Goal: Task Accomplishment & Management: Manage account settings

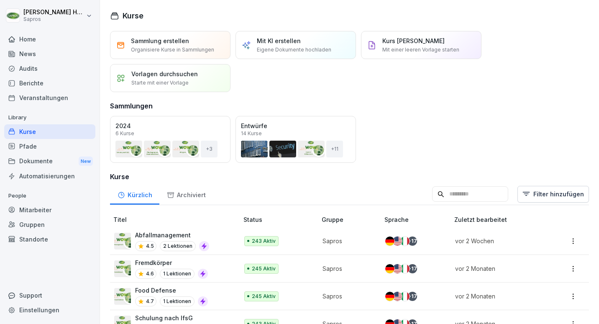
scroll to position [0, 0]
click at [33, 39] on div "Home" at bounding box center [49, 39] width 91 height 15
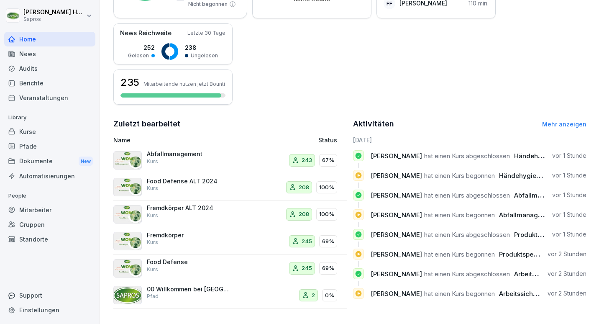
scroll to position [193, 0]
click at [548, 118] on div "Aktivitäten Mehr anzeigen" at bounding box center [470, 124] width 234 height 12
click at [549, 121] on link "Mehr anzeigen" at bounding box center [564, 124] width 44 height 7
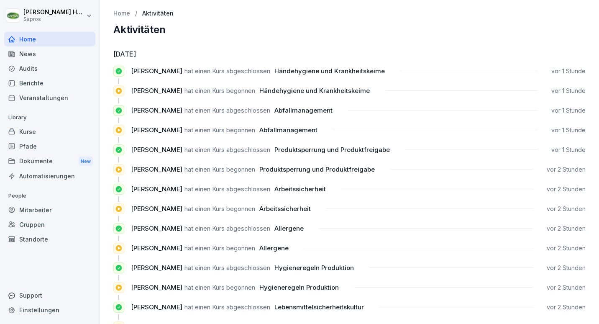
click at [54, 140] on div "Pfade" at bounding box center [49, 146] width 91 height 15
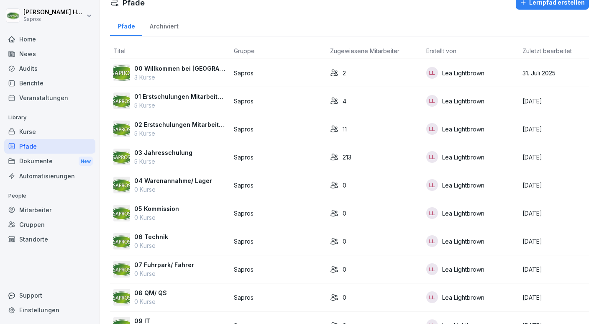
scroll to position [13, 0]
click at [209, 71] on p "00 Willkommen bei Sapros" at bounding box center [180, 68] width 93 height 9
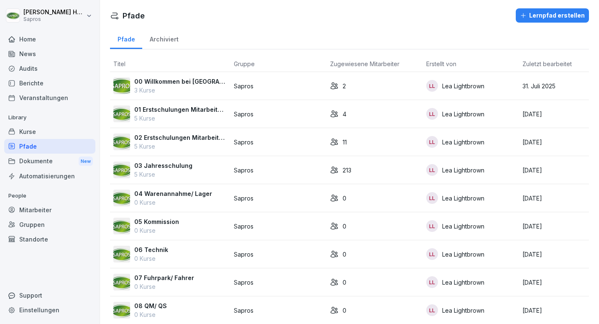
click at [162, 106] on p "01 Erstschulungen Mitarbeiter gewerblich" at bounding box center [180, 109] width 93 height 9
click at [159, 140] on p "02 Erstschulungen Mitarbeiter kaufmännisch" at bounding box center [180, 137] width 93 height 9
click at [193, 169] on div "03 Jahresschulung 5 Kurse" at bounding box center [170, 170] width 114 height 18
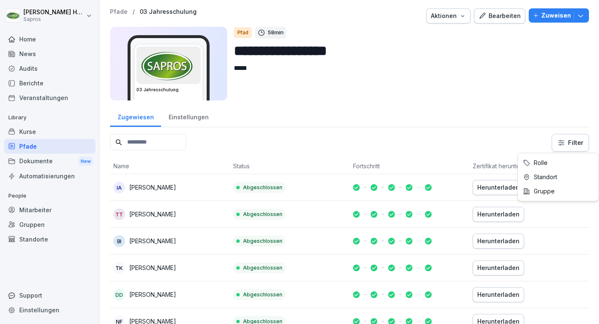
click at [559, 141] on html "**********" at bounding box center [299, 162] width 599 height 324
click at [562, 144] on html "**********" at bounding box center [299, 162] width 599 height 324
click at [44, 131] on div "Kurse" at bounding box center [49, 131] width 91 height 15
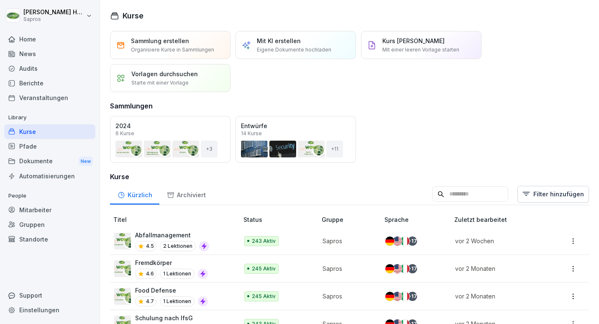
click at [454, 195] on input at bounding box center [470, 194] width 76 height 16
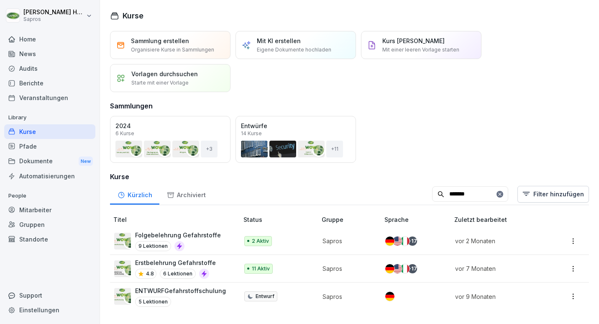
type input "*******"
click at [204, 239] on p "Folgebelehrung Gefahrstoffe" at bounding box center [178, 235] width 86 height 9
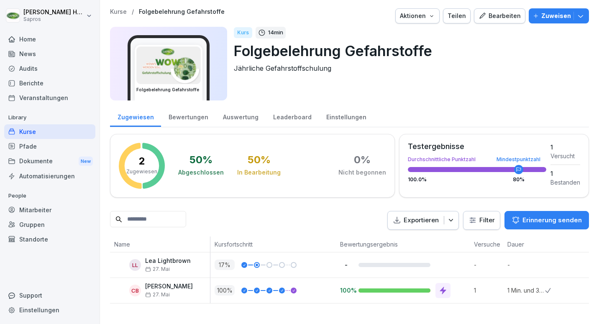
click at [519, 13] on button "Bearbeiten" at bounding box center [499, 15] width 51 height 15
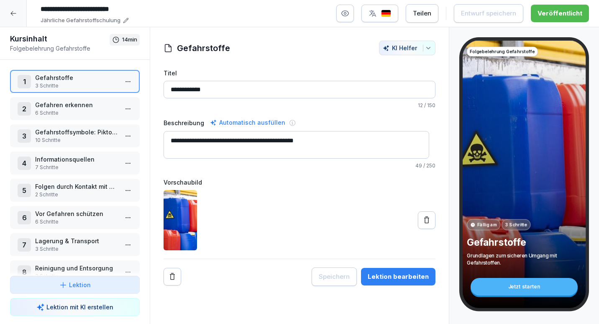
click at [23, 14] on div at bounding box center [13, 13] width 27 height 27
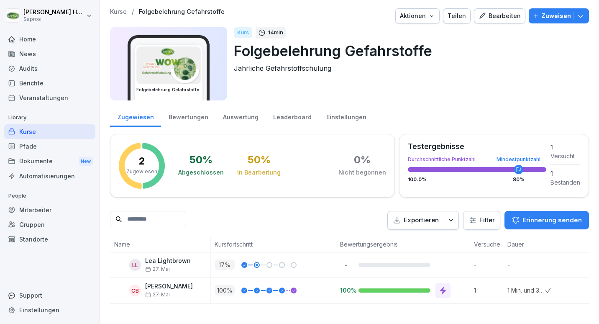
click at [242, 123] on div "Auswertung" at bounding box center [241, 115] width 50 height 21
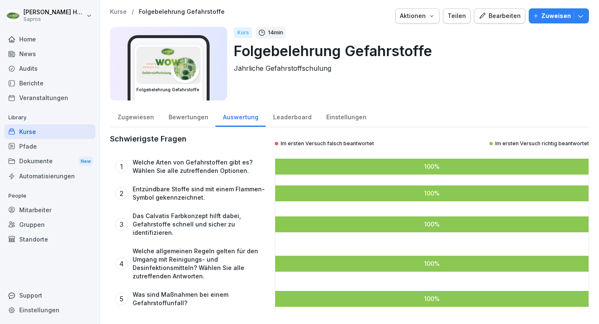
click at [151, 114] on div "Zugewiesen" at bounding box center [135, 115] width 51 height 21
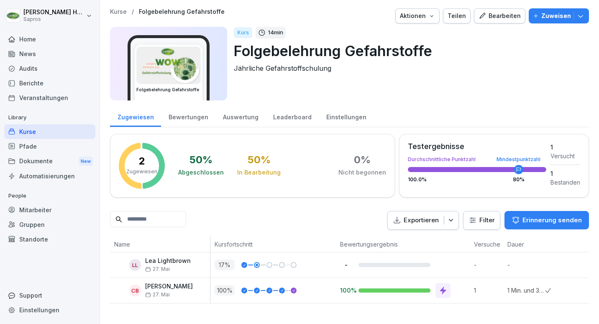
click at [70, 131] on div "Kurse" at bounding box center [49, 131] width 91 height 15
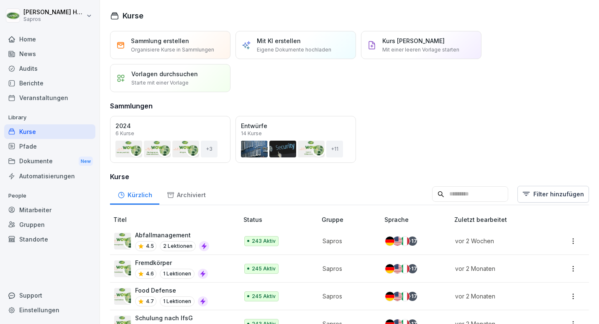
click at [165, 262] on p "Fremdkörper" at bounding box center [171, 262] width 73 height 9
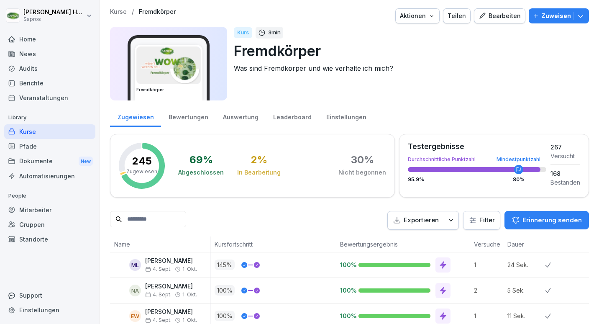
click at [333, 120] on div "Einstellungen" at bounding box center [346, 115] width 55 height 21
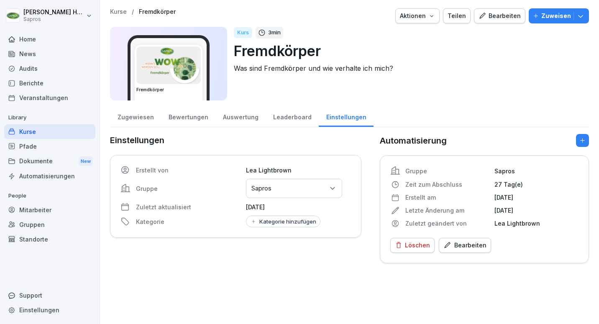
click at [298, 118] on div "Leaderboard" at bounding box center [292, 115] width 53 height 21
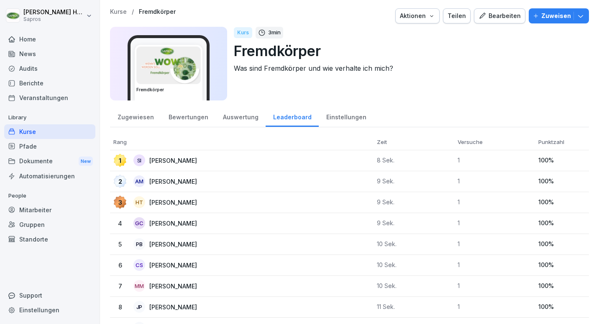
click at [252, 118] on div "Auswertung" at bounding box center [241, 115] width 50 height 21
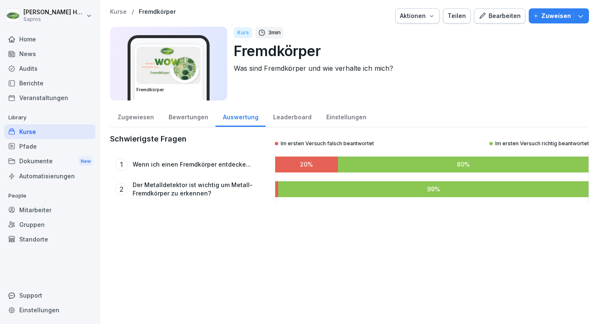
click at [193, 121] on div "Bewertungen" at bounding box center [188, 115] width 54 height 21
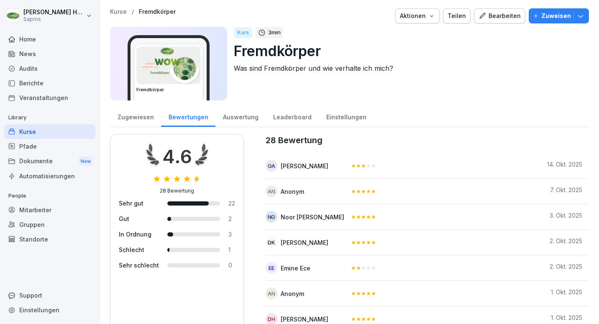
click at [482, 13] on icon "button" at bounding box center [483, 16] width 8 height 8
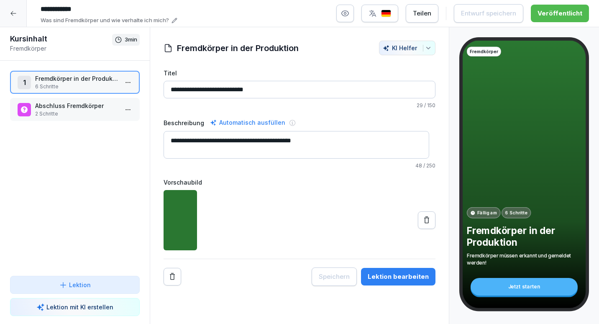
click at [17, 17] on div at bounding box center [13, 13] width 27 height 27
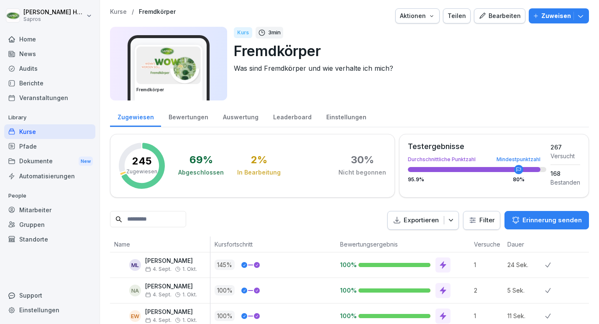
click at [320, 112] on div "Einstellungen" at bounding box center [346, 115] width 55 height 21
click at [321, 112] on div "Einstellungen" at bounding box center [346, 115] width 55 height 21
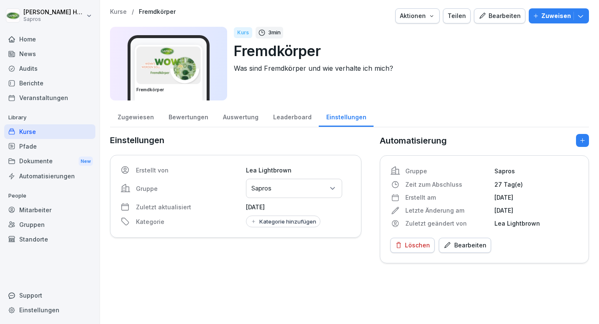
click at [135, 118] on div "Zugewiesen" at bounding box center [135, 115] width 51 height 21
